Goal: Task Accomplishment & Management: Manage account settings

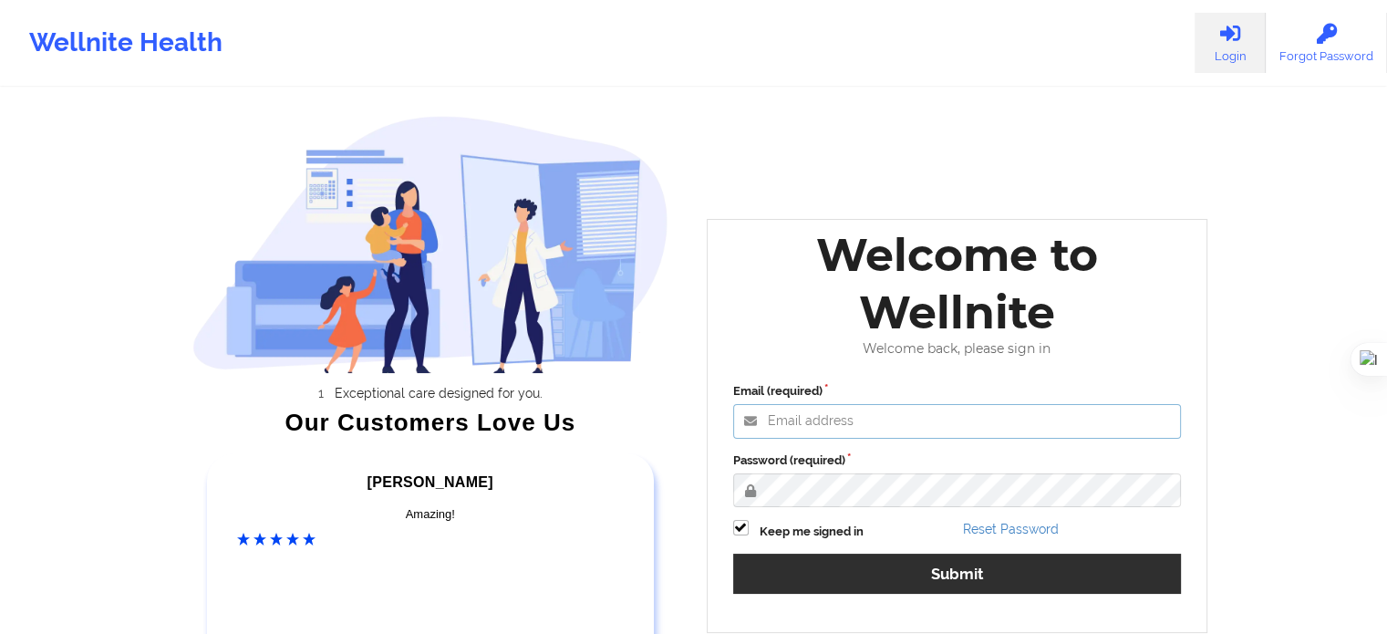
type input "[EMAIL_ADDRESS][DOMAIN_NAME]"
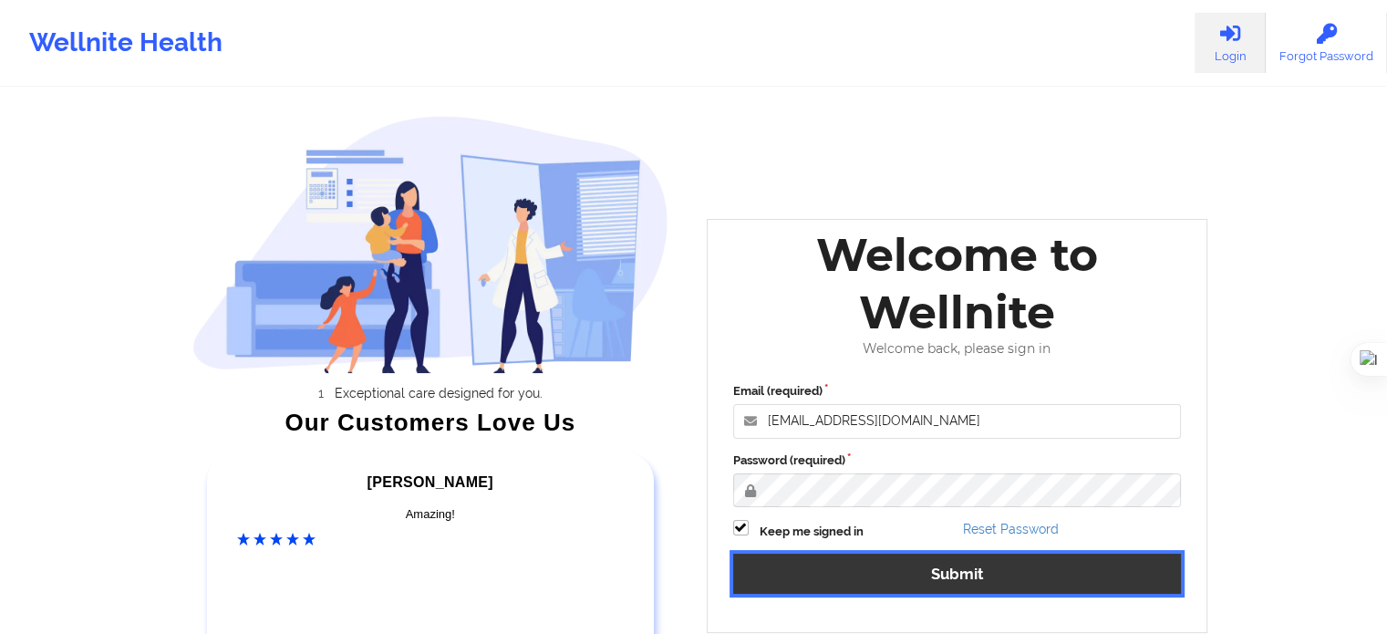
click at [930, 585] on button "Submit" at bounding box center [957, 572] width 449 height 39
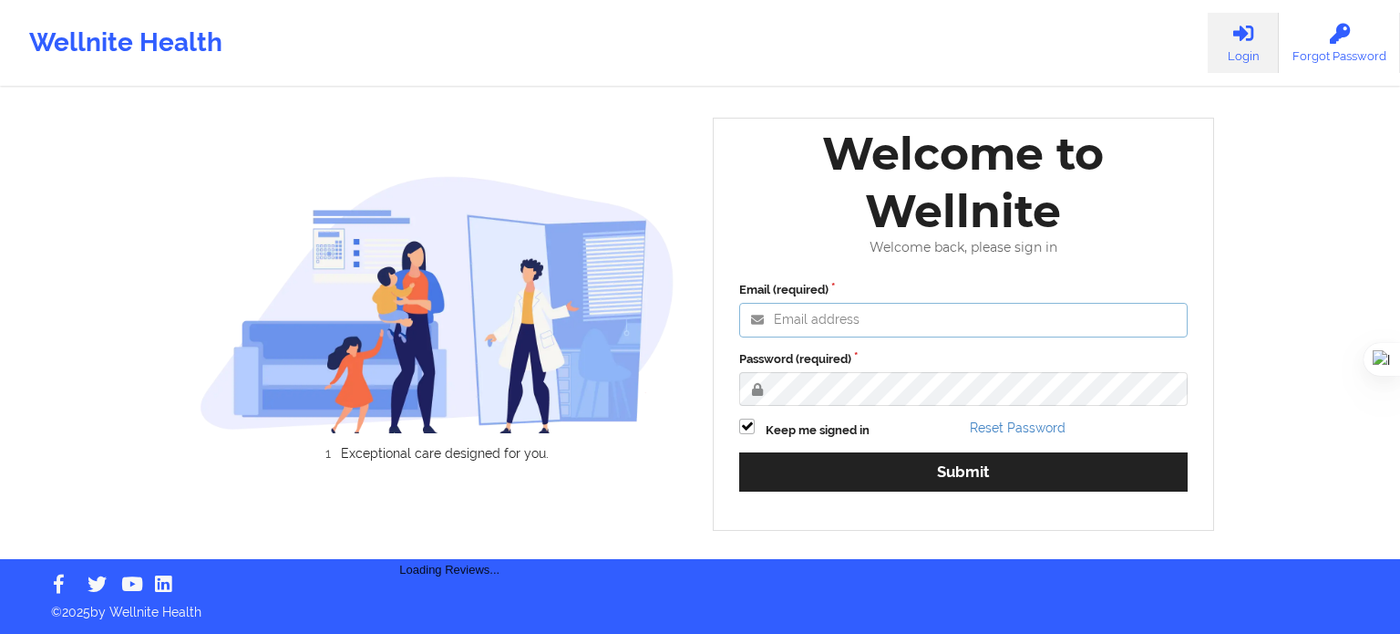
type input "[EMAIL_ADDRESS][DOMAIN_NAME]"
click at [895, 407] on div "Password (required)" at bounding box center [963, 378] width 449 height 57
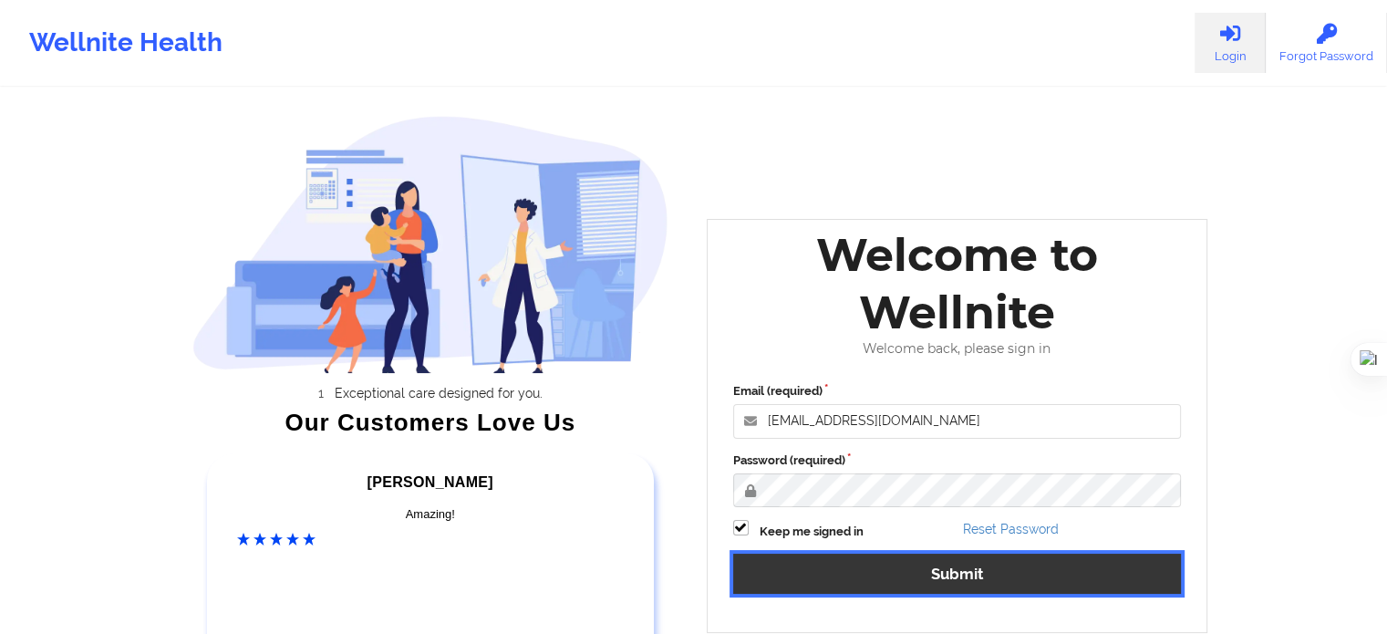
click at [914, 568] on button "Submit" at bounding box center [957, 572] width 449 height 39
